Goal: Task Accomplishment & Management: Complete application form

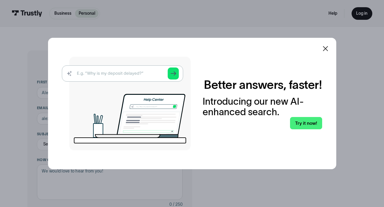
click at [327, 47] on icon at bounding box center [325, 48] width 7 height 7
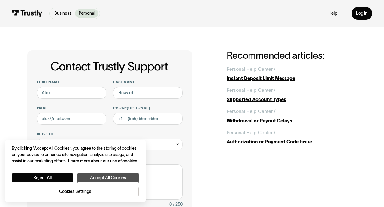
click at [106, 178] on button "Accept All Cookies" at bounding box center [108, 178] width 62 height 9
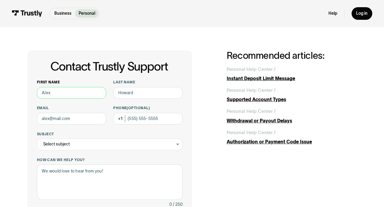
click at [79, 92] on input "First name" at bounding box center [71, 93] width 69 height 12
type input "[PERSON_NAME]"
click at [132, 94] on input "Last name" at bounding box center [147, 93] width 69 height 12
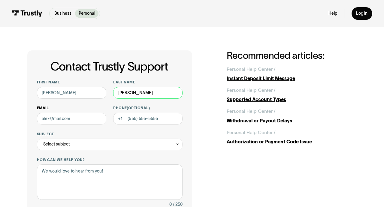
type input "[PERSON_NAME]"
click at [76, 119] on input "Email" at bounding box center [71, 119] width 69 height 12
type input "[EMAIL_ADDRESS][DOMAIN_NAME]"
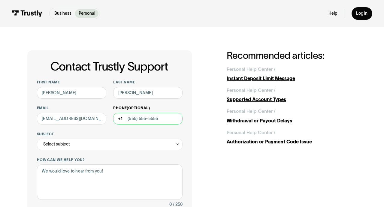
click at [128, 119] on input "Phone (Optional)" at bounding box center [147, 119] width 69 height 12
type input "[PHONE_NUMBER]"
click at [175, 143] on div "Select subject" at bounding box center [110, 145] width 146 height 12
click at [179, 144] on icon "Contact Trustly Support" at bounding box center [178, 144] width 4 height 5
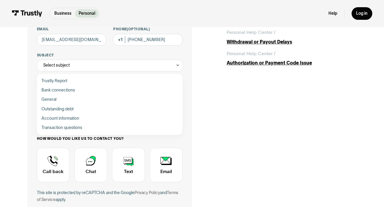
scroll to position [86, 0]
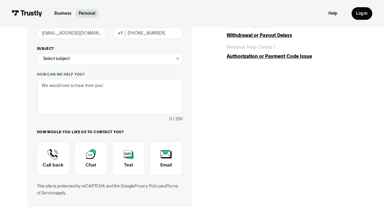
click at [178, 60] on icon "Contact Trustly Support" at bounding box center [178, 58] width 4 height 5
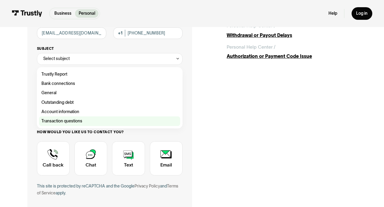
click at [94, 121] on div "Contact Trustly Support" at bounding box center [109, 121] width 141 height 9
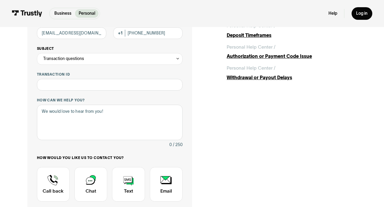
click at [178, 59] on icon "Contact Trustly Support" at bounding box center [178, 58] width 4 height 5
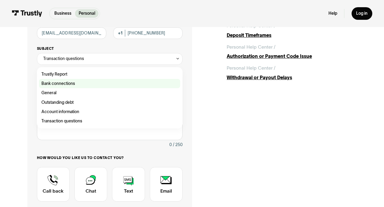
click at [107, 83] on div "Contact Trustly Support" at bounding box center [109, 83] width 141 height 9
type input "**********"
